Goal: Communication & Community: Answer question/provide support

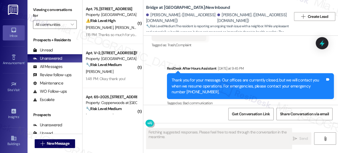
scroll to position [451, 0]
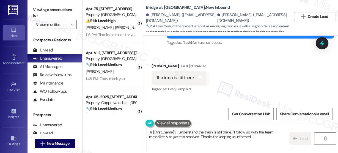
type textarea "Hi {{first_name}}, I understand the trash is still there. I'll follow up with t…"
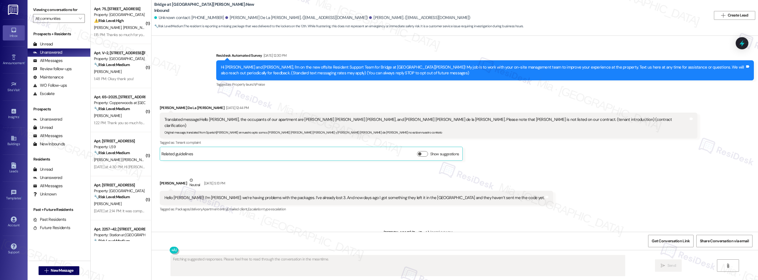
scroll to position [713, 0]
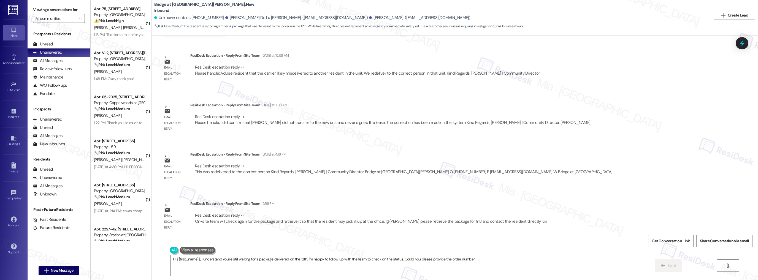
type textarea "Hi {{first_name}}, I understand you're still waiting for a package delivered on…"
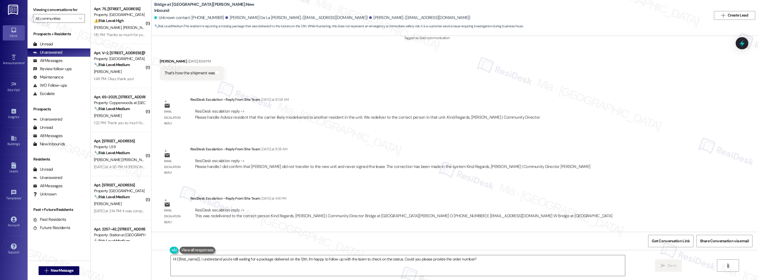
scroll to position [647, 0]
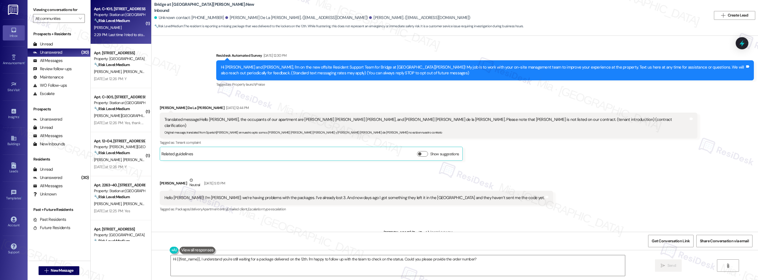
scroll to position [647, 0]
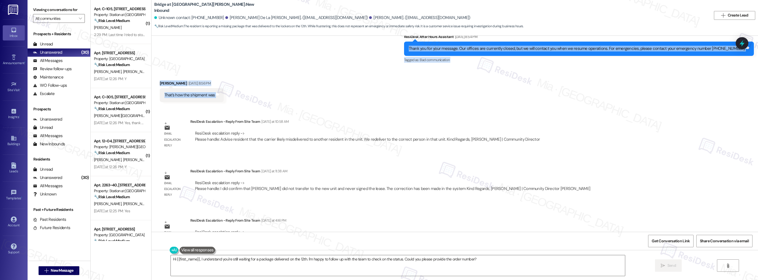
drag, startPoint x: 147, startPoint y: 48, endPoint x: 148, endPoint y: 104, distance: 55.6
click at [151, 104] on div "Bridge at Southpark Meadows: New Inbound Unknown contact: +15129812382 Alejandr…" at bounding box center [454, 140] width 607 height 280
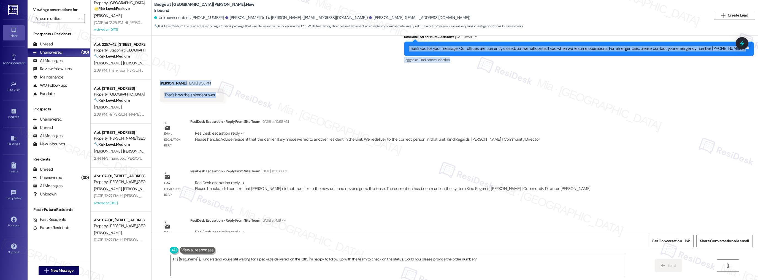
scroll to position [464, 0]
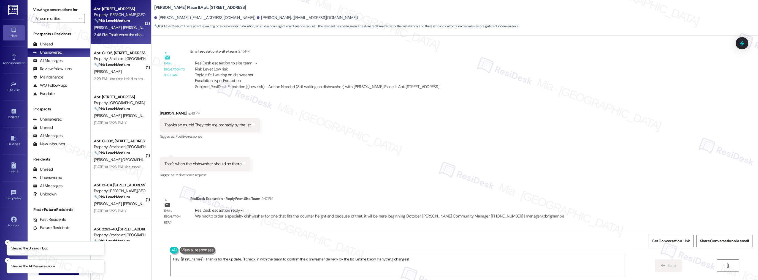
scroll to position [280, 0]
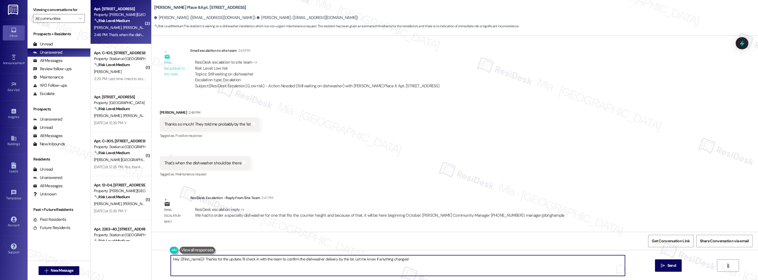
drag, startPoint x: 352, startPoint y: 259, endPoint x: 162, endPoint y: 259, distance: 190.8
click at [162, 259] on div "Hey {{first_name}}! Thanks for the update. I'll check in with the team to confi…" at bounding box center [454, 270] width 606 height 41
paste textarea "ad to order a specialty dishwasher for one that fits the counter height and bec…"
click at [220, 259] on textarea "The team just informed me that ad to order a specialty dishwasher for one that …" at bounding box center [398, 265] width 454 height 21
click at [219, 259] on textarea "The team just informed me that they ad to order a specialty dishwasher for one …" at bounding box center [398, 265] width 454 height 21
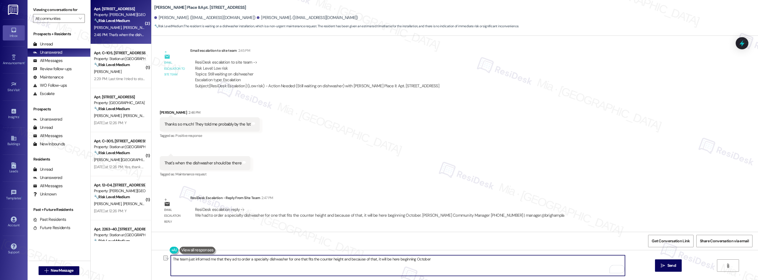
drag, startPoint x: 220, startPoint y: 259, endPoint x: 169, endPoint y: 259, distance: 51.2
click at [169, 259] on div "The team just informed me that they ad to order a specialty dishwasher for one …" at bounding box center [454, 270] width 606 height 41
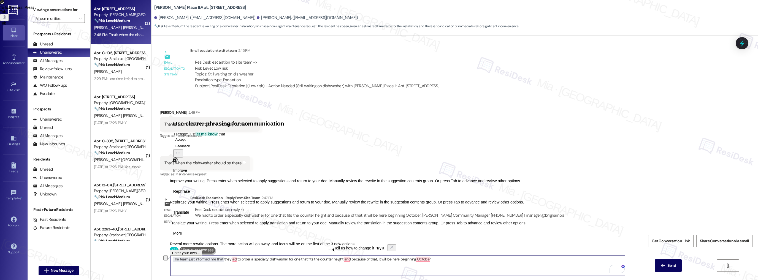
click at [196, 263] on textarea "The team just informed me that they ad to order a specialty dishwasher for one …" at bounding box center [398, 265] width 454 height 21
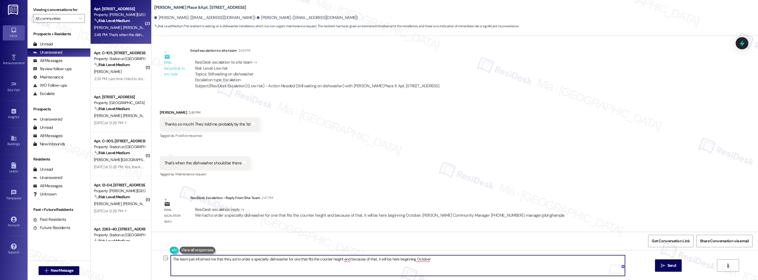
drag, startPoint x: 228, startPoint y: 259, endPoint x: 176, endPoint y: 260, distance: 51.8
click at [176, 260] on textarea "The team just informed me that they ad to order a specialty dishwasher for one …" at bounding box center [398, 265] width 454 height 21
click at [198, 260] on textarea "The team just informed me that they ad to order a specialty dishwasher for one …" at bounding box center [398, 265] width 454 height 21
drag, startPoint x: 227, startPoint y: 260, endPoint x: 238, endPoint y: 260, distance: 11.3
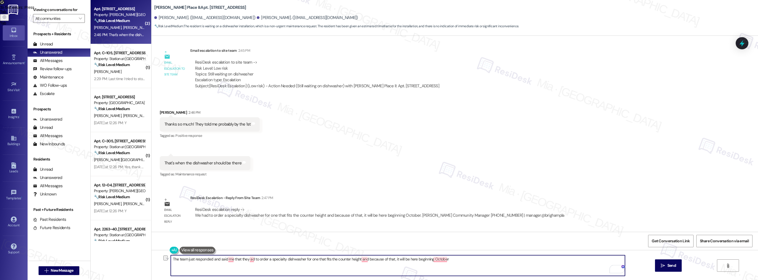
click at [238, 260] on textarea "The team just responded and said me that they ad to order a specialty dishwashe…" at bounding box center [398, 265] width 454 height 21
click at [233, 259] on textarea "The team just responded and said they ad to order a specialty dishwasher for on…" at bounding box center [398, 265] width 454 height 21
click at [354, 243] on span "and" at bounding box center [353, 242] width 7 height 5
click at [398, 260] on textarea "The team just responded and said they had to order a specialty dishwasher for o…" at bounding box center [398, 265] width 454 height 21
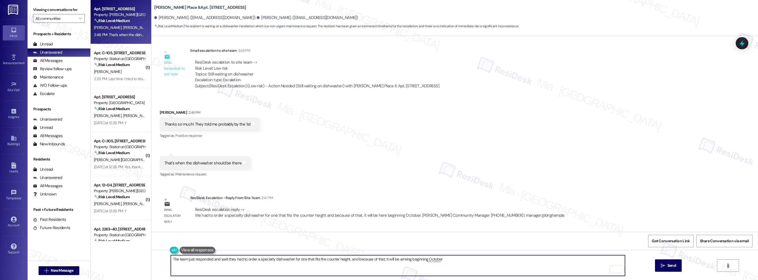
click at [417, 259] on textarea "The team just responded and said they had to order a specialty dishwasher for o…" at bounding box center [398, 265] width 454 height 21
click at [441, 260] on textarea "The team just responded and said they had to order a specialty dishwasher for o…" at bounding box center [398, 265] width 454 height 21
type textarea "The team just responded and said they had to order a specialty dishwasher for o…"
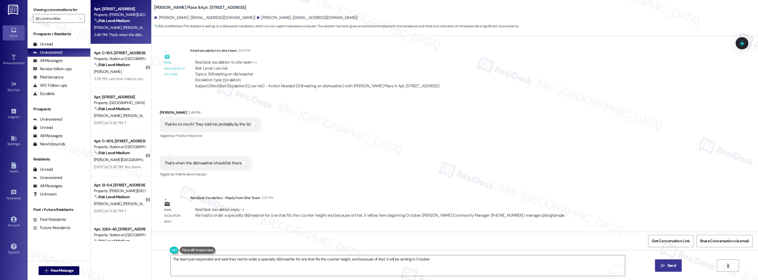
click at [663, 267] on icon "" at bounding box center [663, 265] width 4 height 4
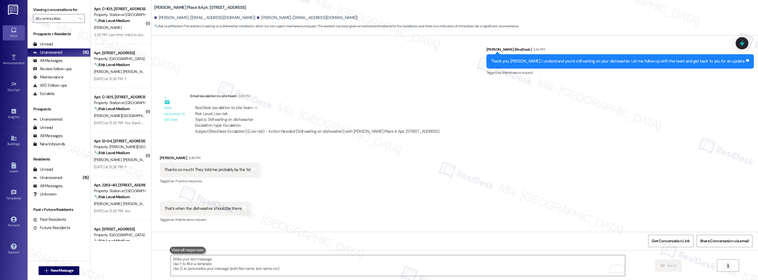
scroll to position [230, 0]
